Goal: Task Accomplishment & Management: Manage account settings

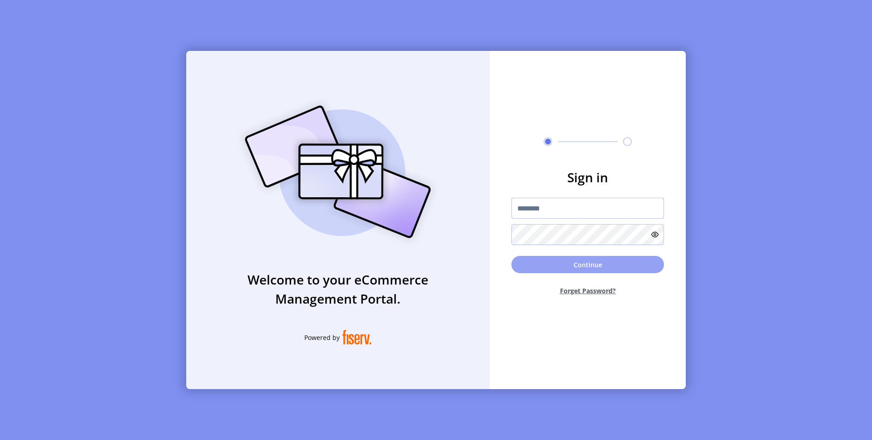
type input "*********"
click at [574, 268] on button "Continue" at bounding box center [587, 264] width 153 height 17
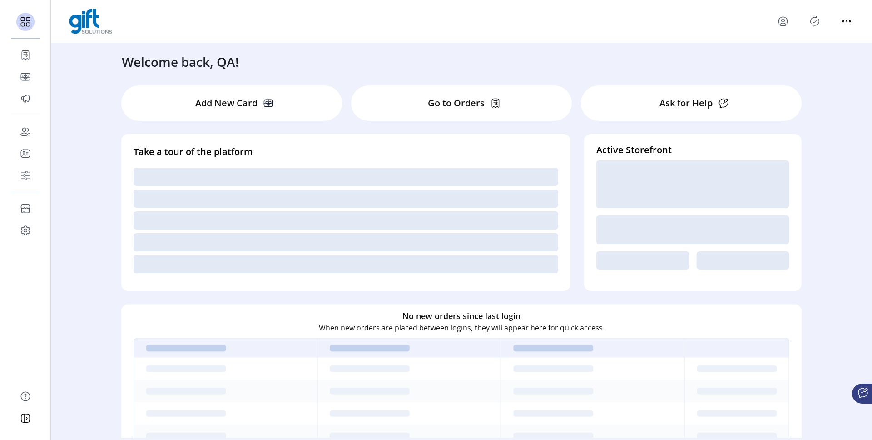
click at [814, 24] on icon "Publisher Panel" at bounding box center [815, 21] width 15 height 15
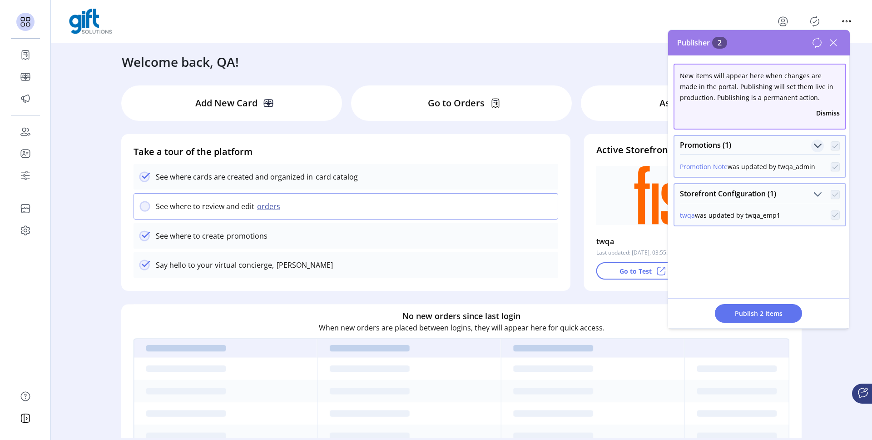
click at [814, 147] on span "Promotions (1)" at bounding box center [818, 145] width 9 height 9
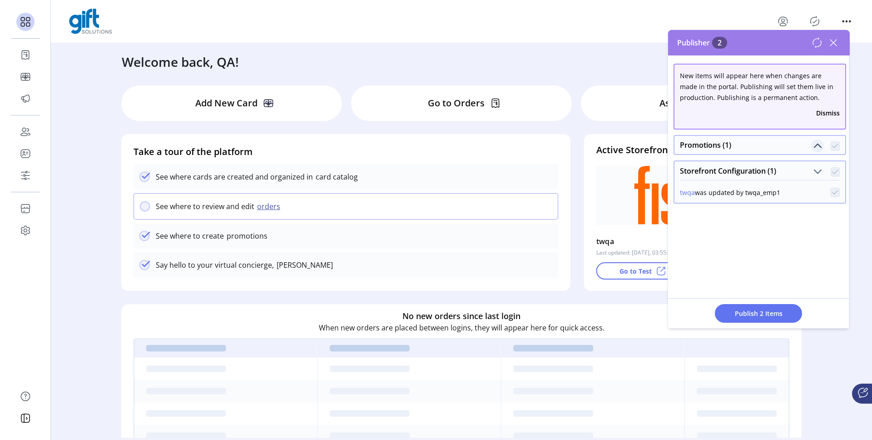
click at [814, 147] on span "Promotions (1)" at bounding box center [818, 145] width 9 height 9
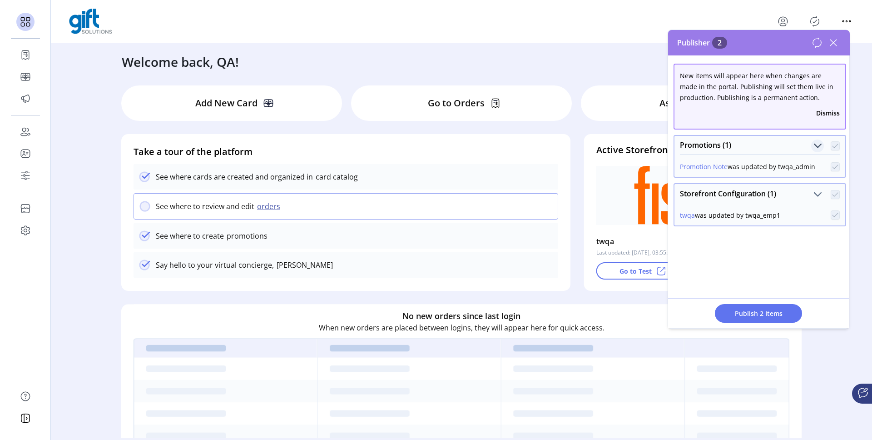
click at [720, 166] on button "Promotion Note" at bounding box center [704, 167] width 48 height 10
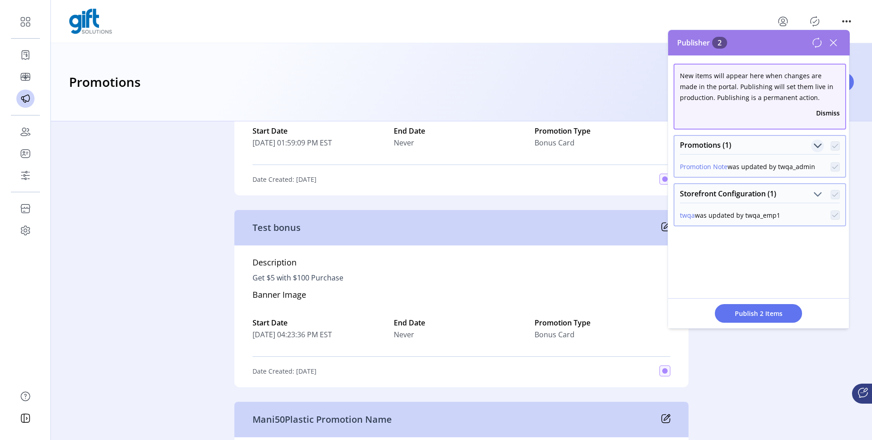
scroll to position [256, 0]
